Goal: Information Seeking & Learning: Learn about a topic

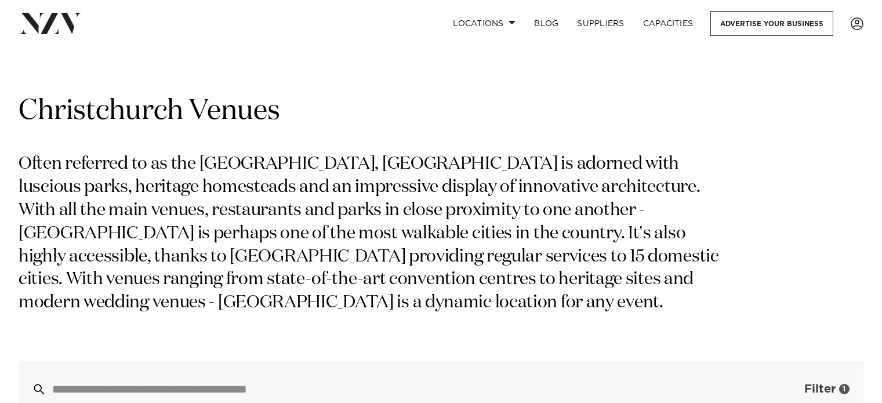
click at [821, 383] on span "Filter" at bounding box center [819, 389] width 31 height 12
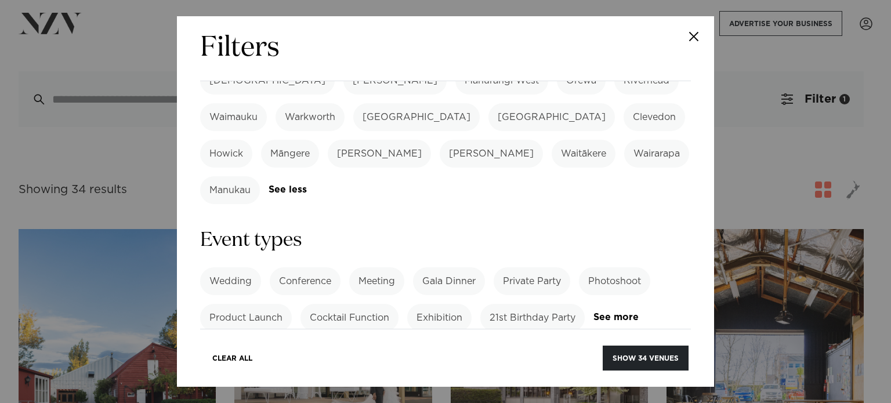
scroll to position [406, 0]
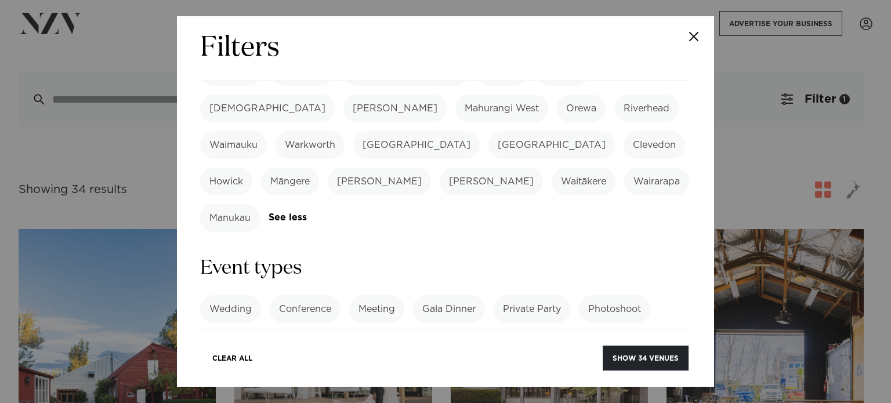
click at [302, 295] on label "Conference" at bounding box center [305, 309] width 71 height 28
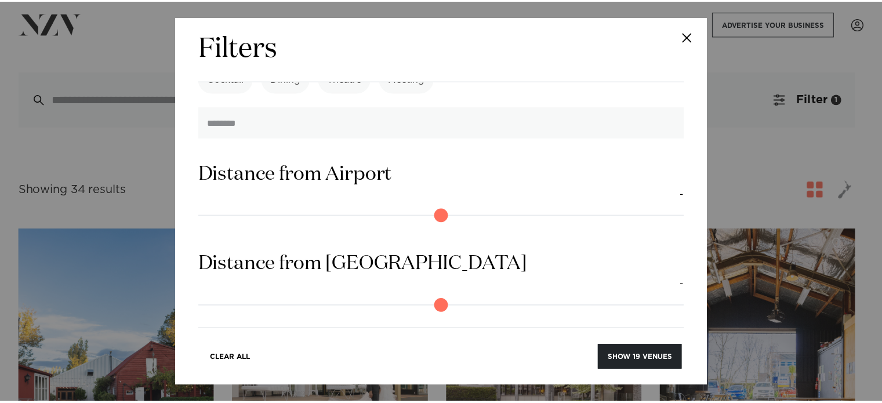
scroll to position [1096, 0]
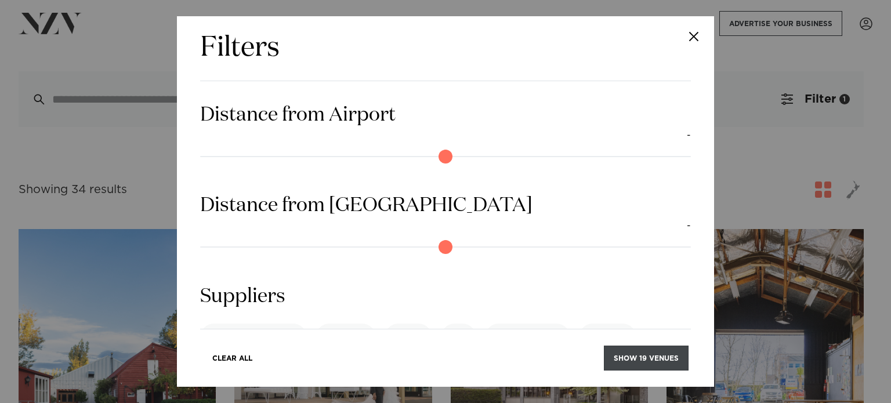
click at [632, 358] on button "Show 19 venues" at bounding box center [646, 358] width 85 height 25
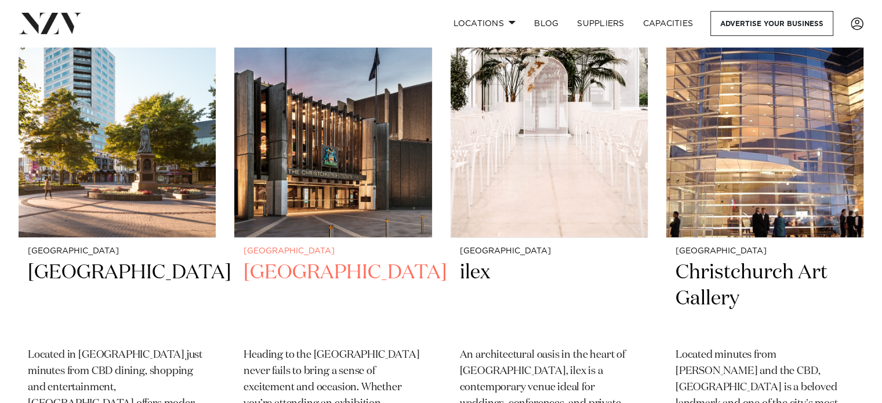
scroll to position [1044, 0]
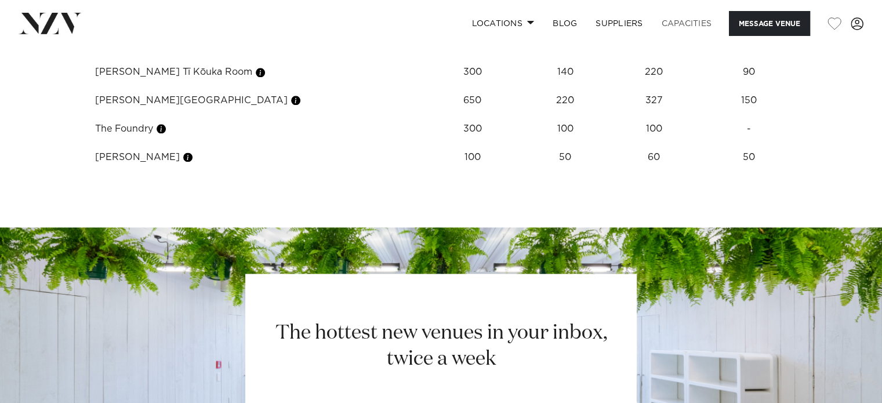
scroll to position [1392, 0]
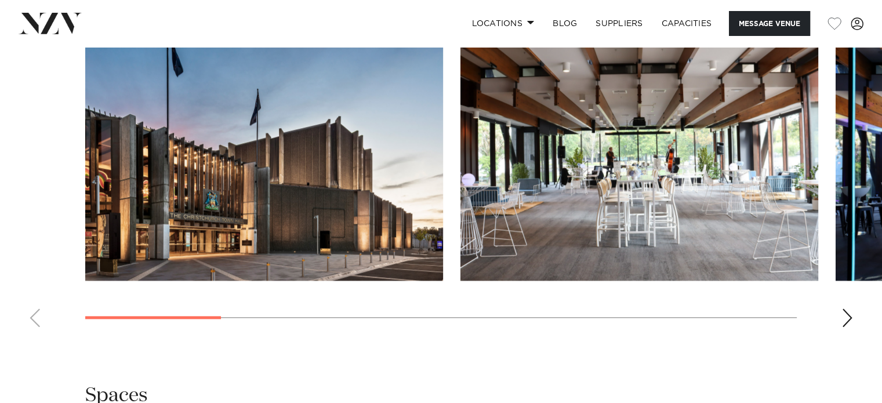
scroll to position [1392, 0]
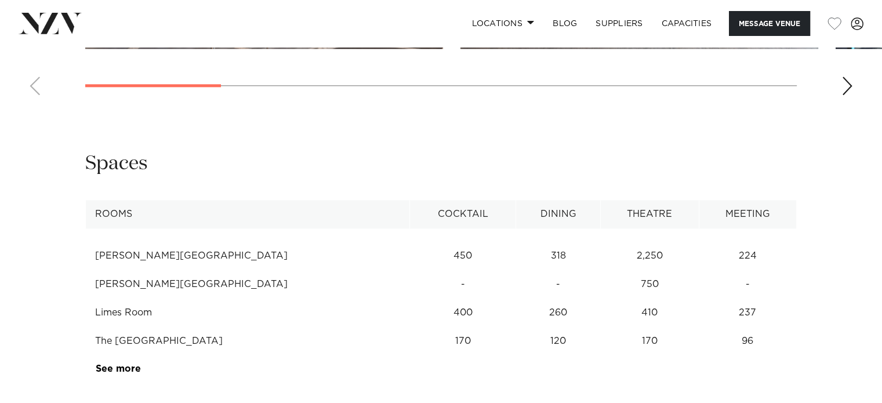
click at [516, 254] on td "318" at bounding box center [558, 256] width 84 height 28
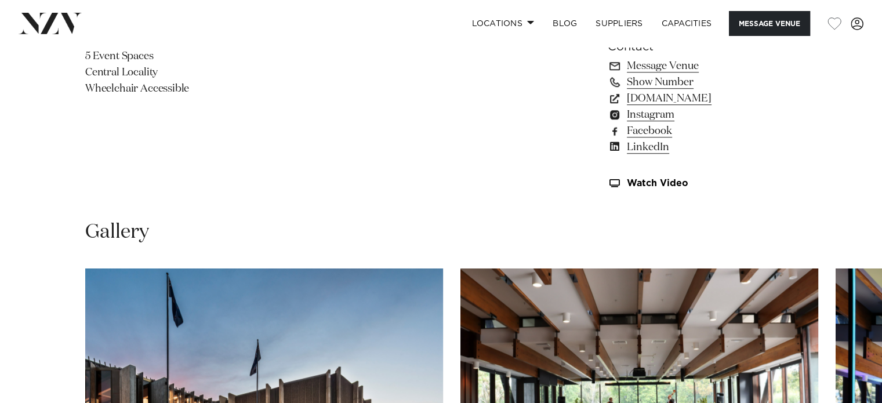
scroll to position [754, 0]
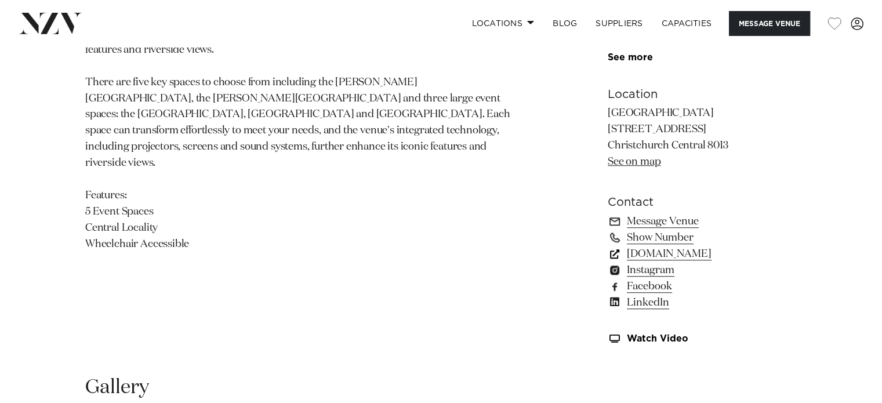
click at [742, 252] on link "[DOMAIN_NAME]" at bounding box center [702, 254] width 189 height 16
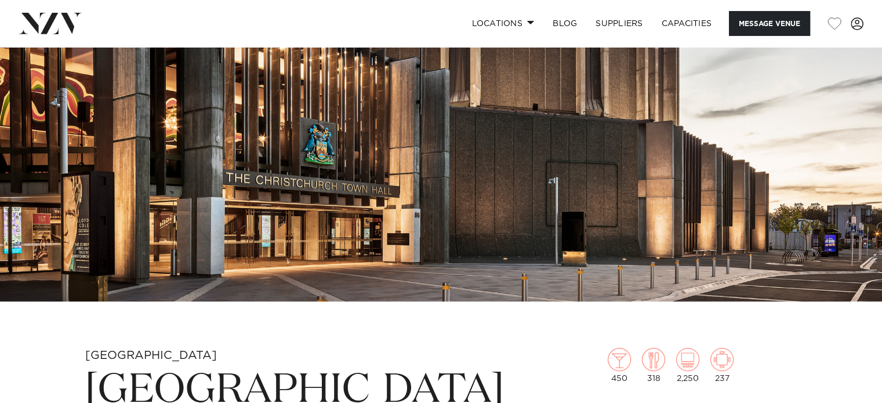
scroll to position [232, 0]
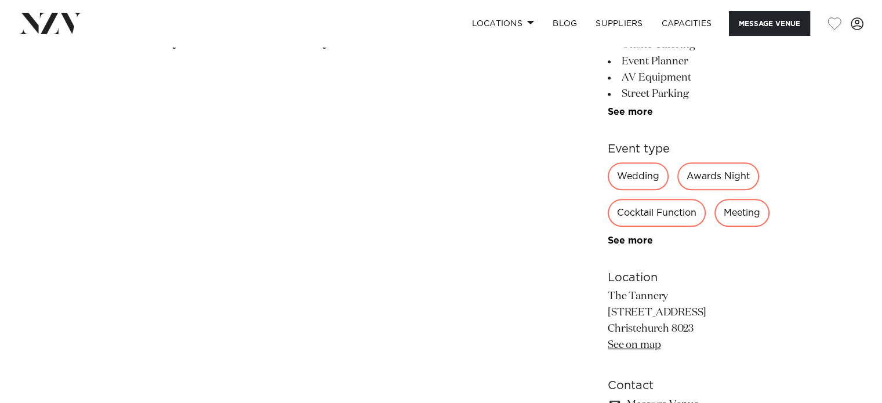
scroll to position [754, 0]
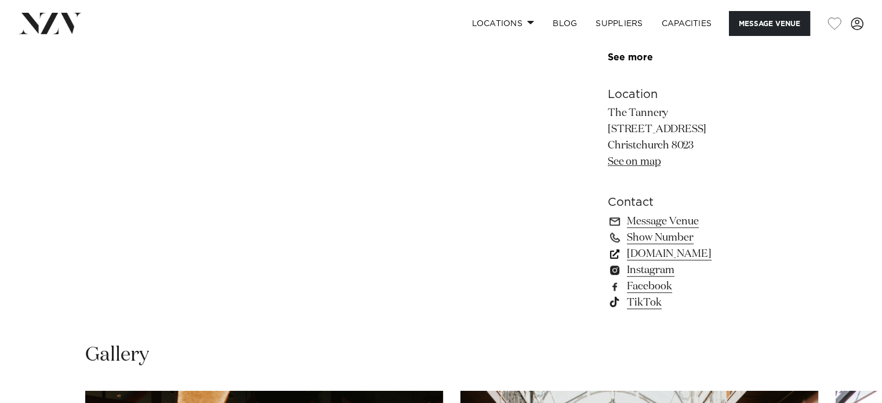
click at [669, 253] on link "thetannery.co.nz" at bounding box center [702, 254] width 189 height 16
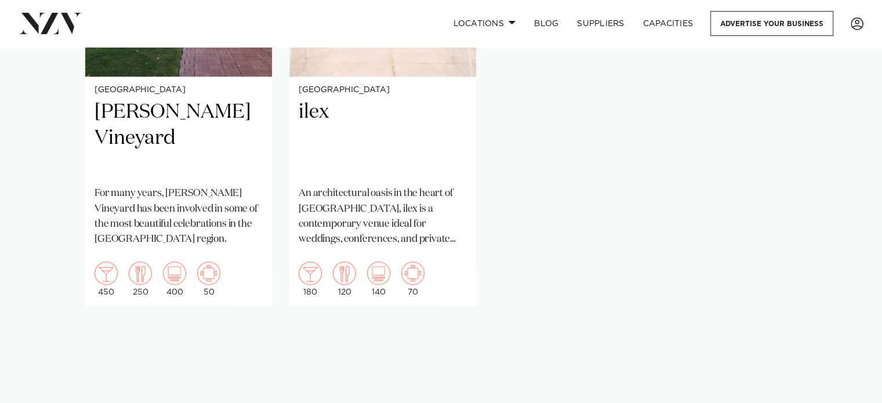
scroll to position [1160, 0]
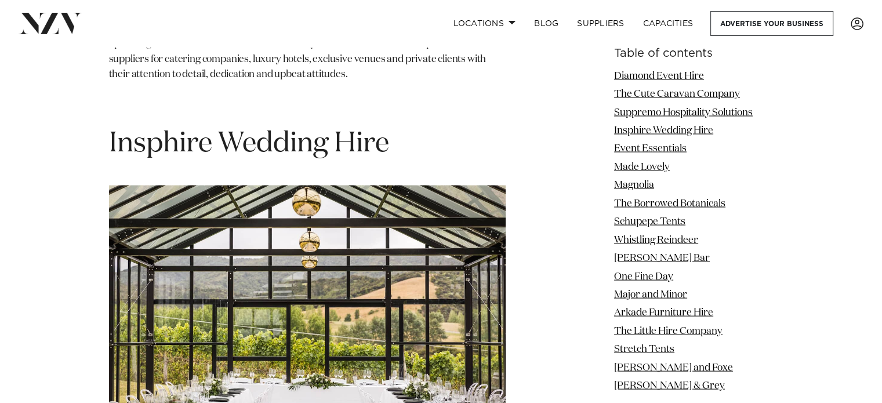
scroll to position [2204, 0]
